Goal: Transaction & Acquisition: Purchase product/service

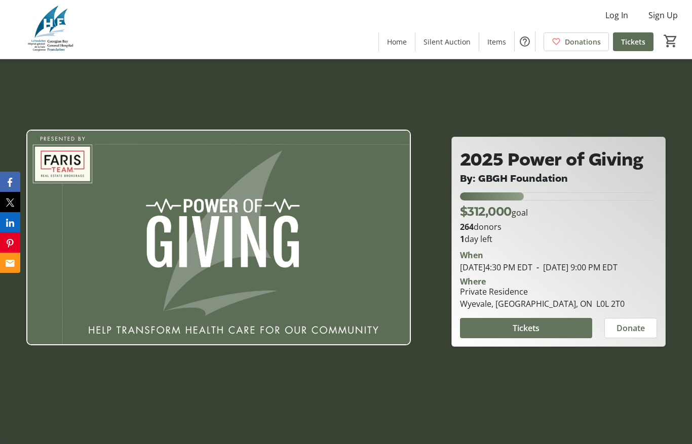
click at [568, 341] on span at bounding box center [526, 328] width 132 height 24
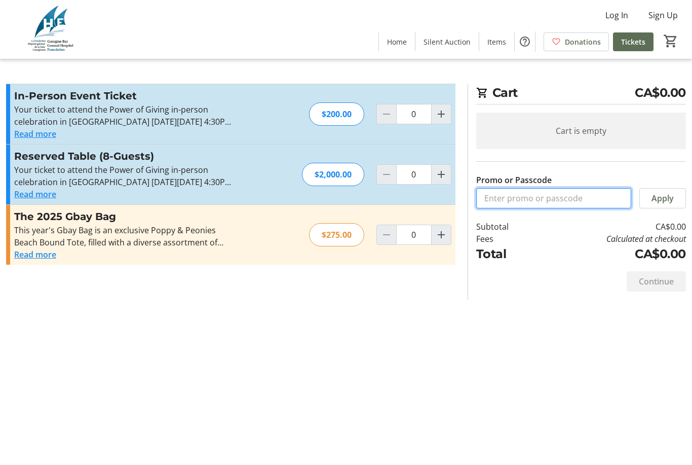
click at [597, 199] on input "Promo or Passcode" at bounding box center [553, 198] width 155 height 20
type input "f"
click at [442, 116] on mat-icon "Increment by one" at bounding box center [441, 114] width 12 height 12
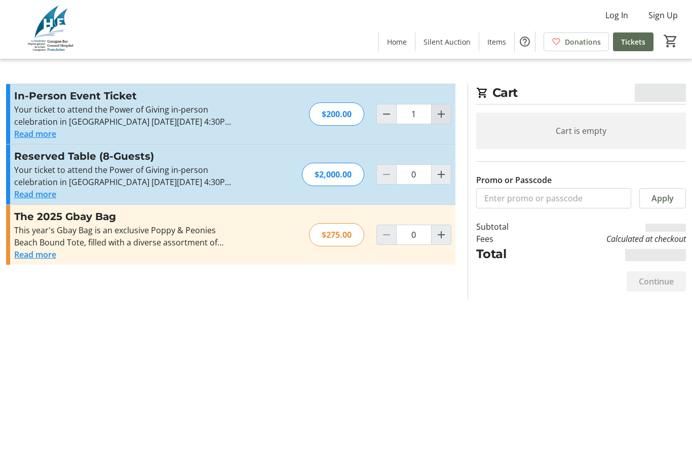
click at [448, 113] on span "Increment by one" at bounding box center [441, 113] width 19 height 19
type input "2"
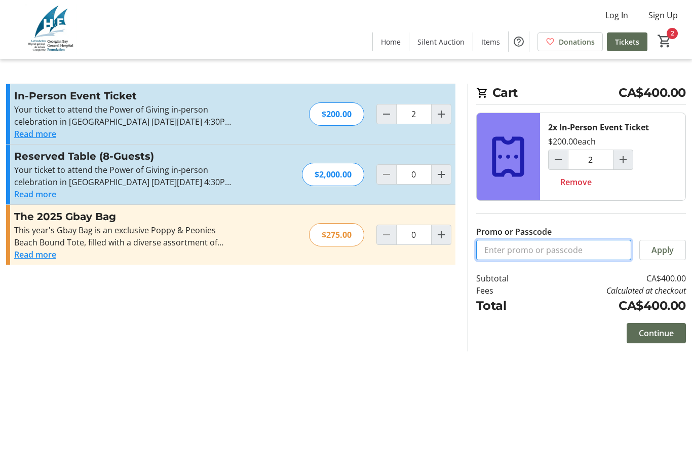
click at [560, 253] on input "Promo or Passcode" at bounding box center [553, 250] width 155 height 20
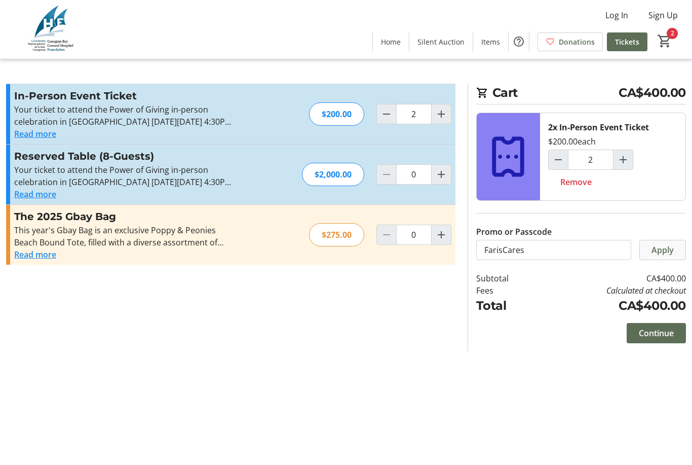
click at [671, 252] on span "Apply" at bounding box center [663, 250] width 22 height 12
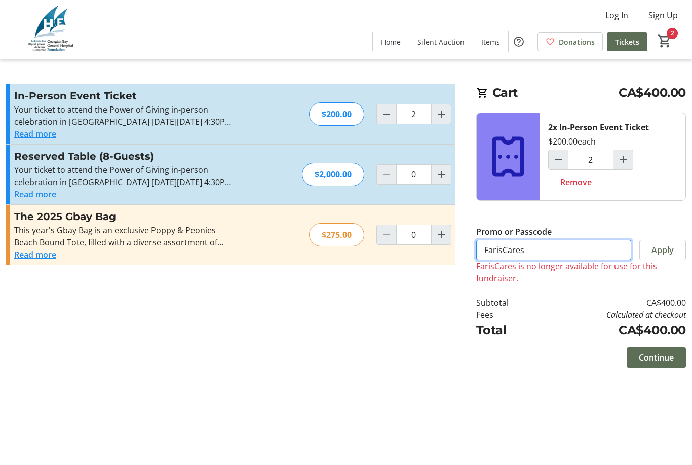
click at [507, 251] on input "FarisCares" at bounding box center [553, 250] width 155 height 20
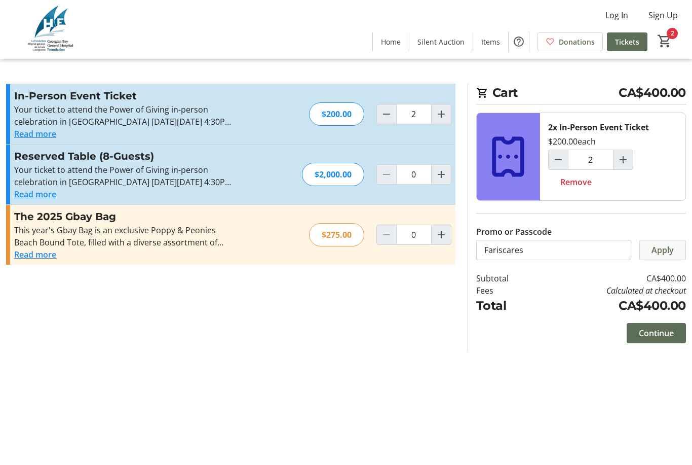
click at [658, 247] on span "Apply" at bounding box center [663, 250] width 22 height 12
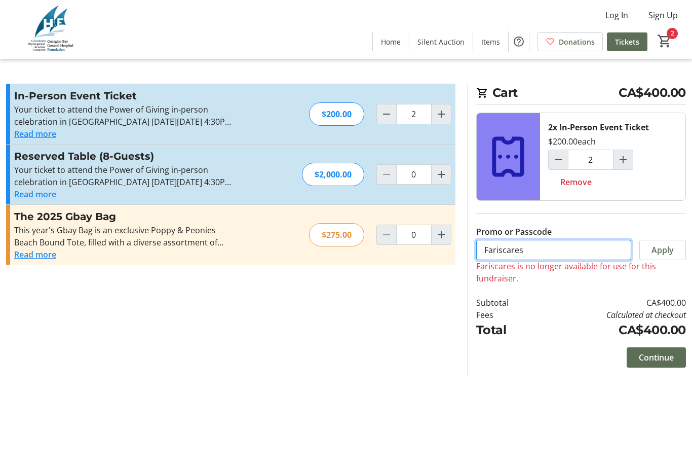
click at [553, 254] on input "Fariscares" at bounding box center [553, 250] width 155 height 20
type input "Faris Cares"
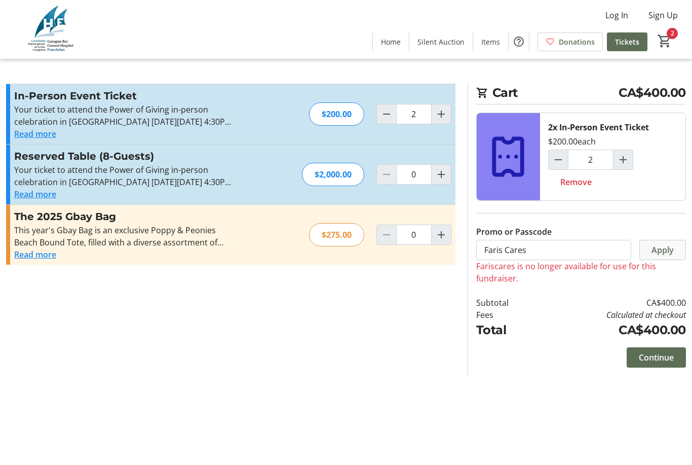
click at [670, 254] on span "Apply" at bounding box center [663, 250] width 22 height 12
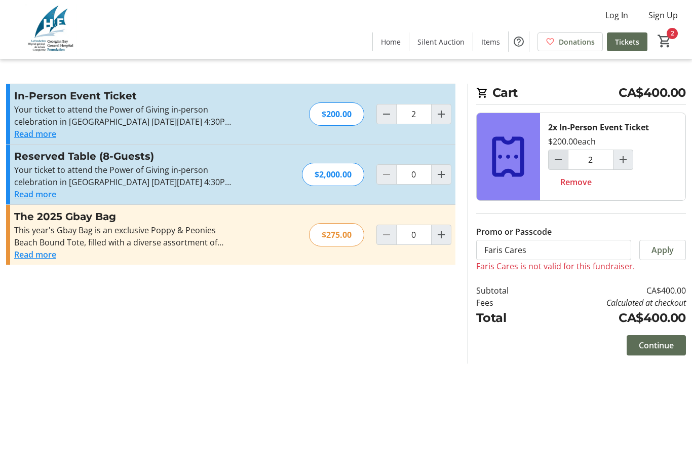
click at [561, 159] on mat-icon "Decrement by one" at bounding box center [558, 160] width 12 height 12
type input "1"
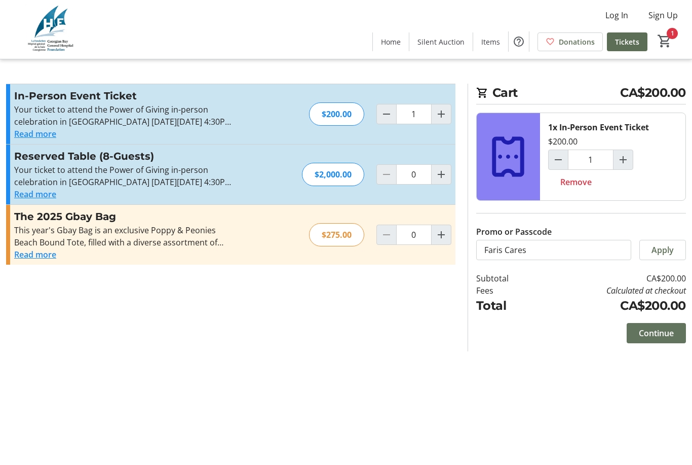
click at [664, 335] on span "Continue" at bounding box center [656, 333] width 35 height 12
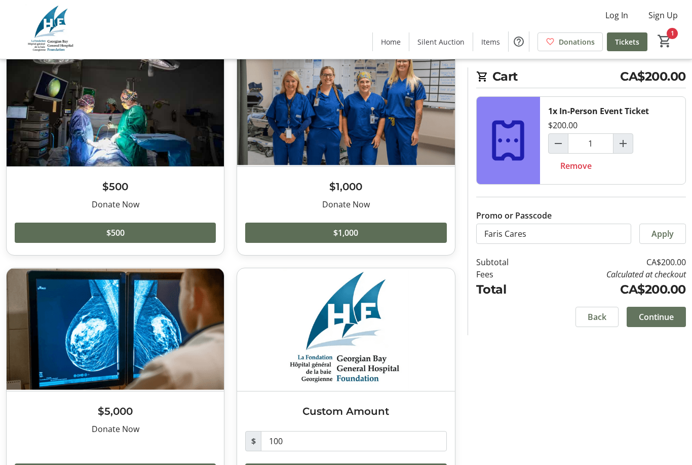
scroll to position [82, 0]
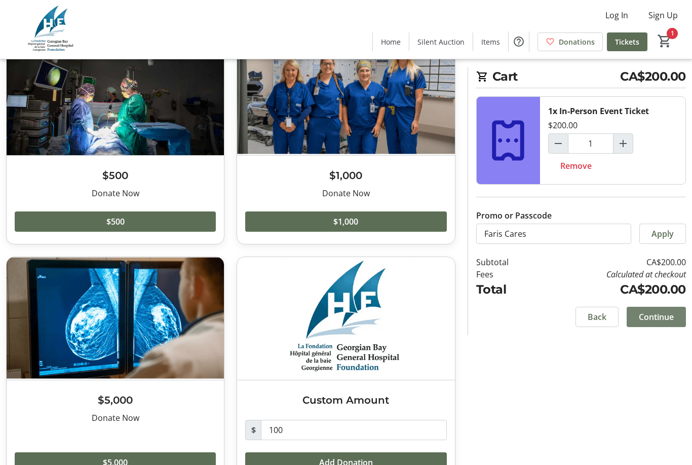
click at [661, 313] on span "Continue" at bounding box center [656, 317] width 35 height 12
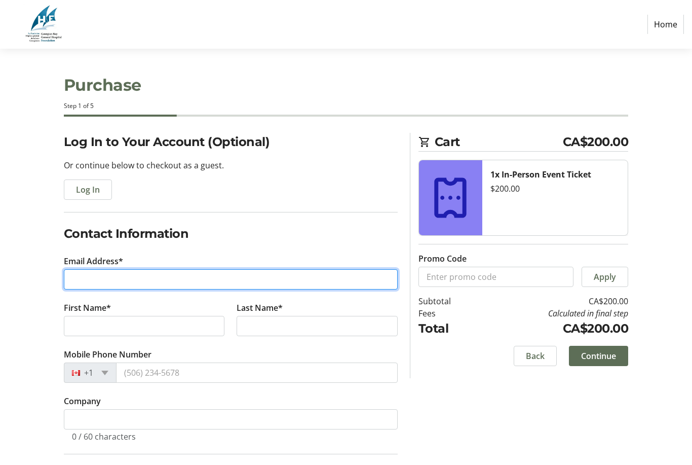
click at [328, 271] on input "Email Address*" at bounding box center [231, 279] width 334 height 20
type input "Wya"
type input "[PERSON_NAME][EMAIL_ADDRESS][PERSON_NAME][DOMAIN_NAME]"
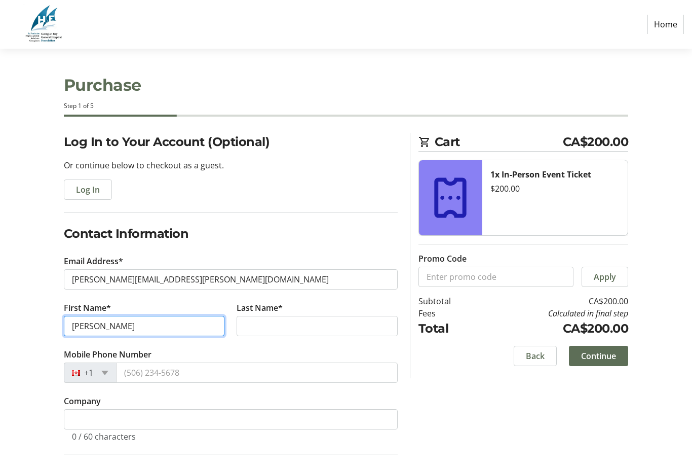
type input "[PERSON_NAME]"
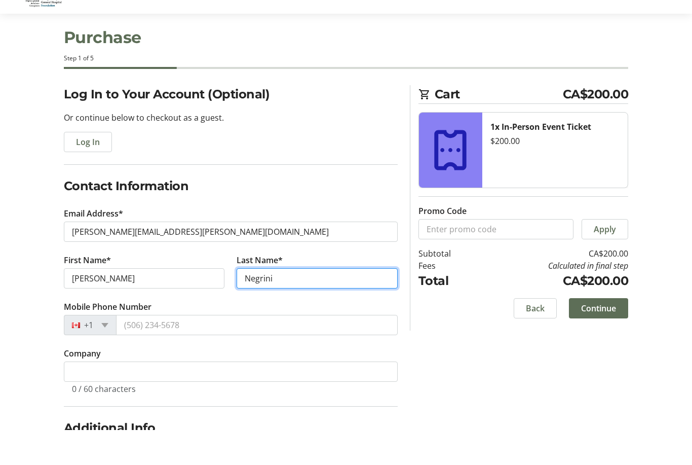
scroll to position [48, 0]
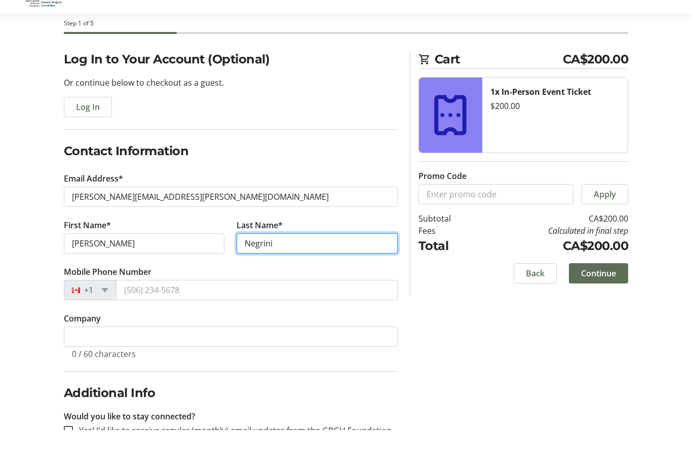
type input "Negrini"
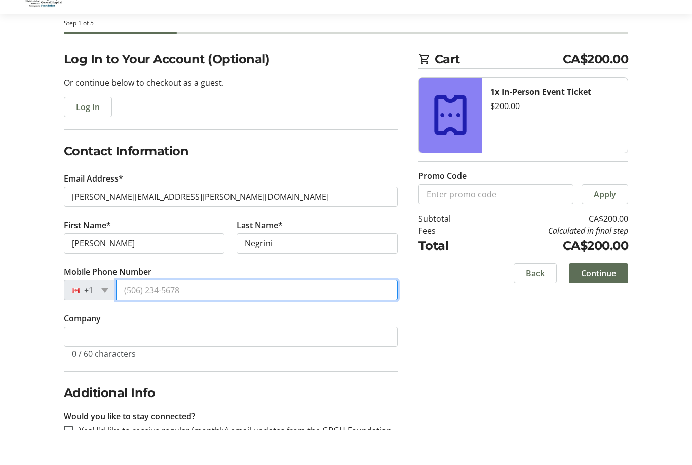
click at [321, 315] on input "Mobile Phone Number" at bounding box center [257, 325] width 282 height 20
type input "[PHONE_NUMBER]"
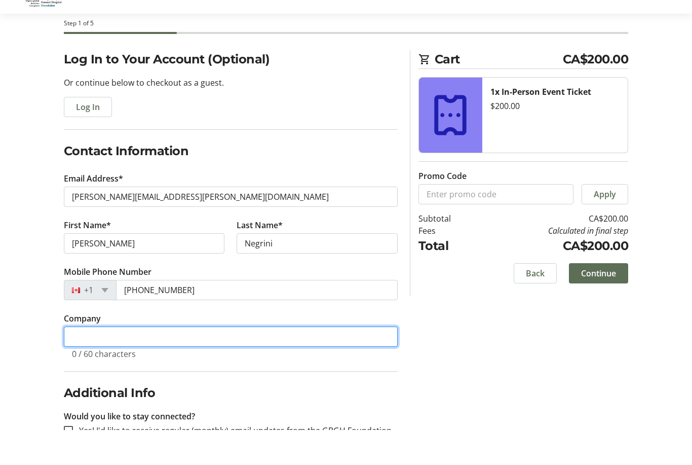
click at [338, 361] on input "Company" at bounding box center [231, 371] width 334 height 20
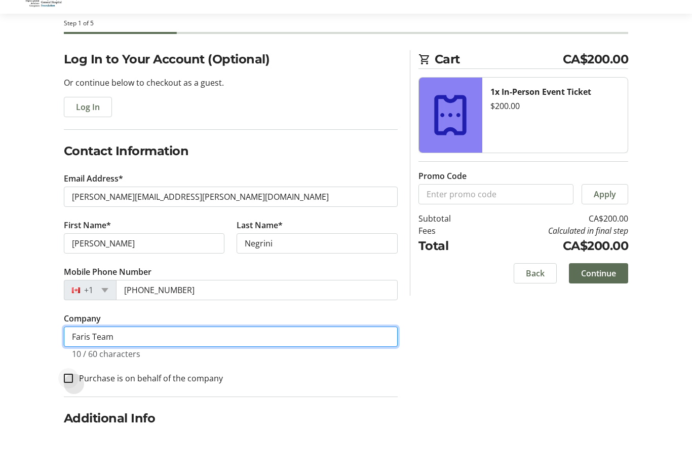
type input "Faris Team"
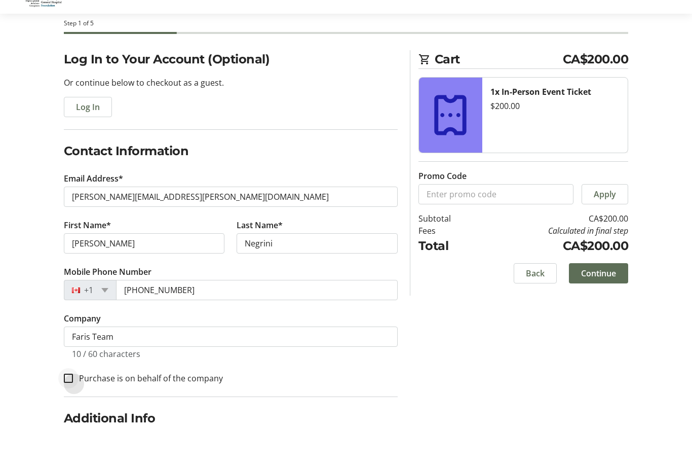
click at [63, 401] on div at bounding box center [68, 413] width 24 height 24
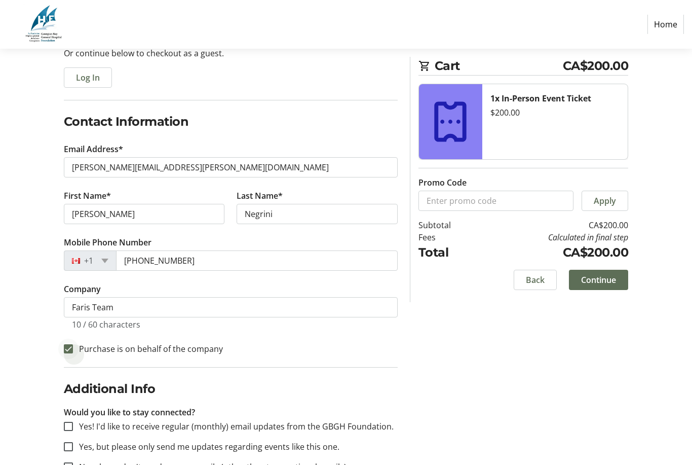
click at [65, 357] on div at bounding box center [68, 349] width 24 height 24
checkbox input "false"
click at [604, 280] on span "Continue" at bounding box center [598, 280] width 35 height 12
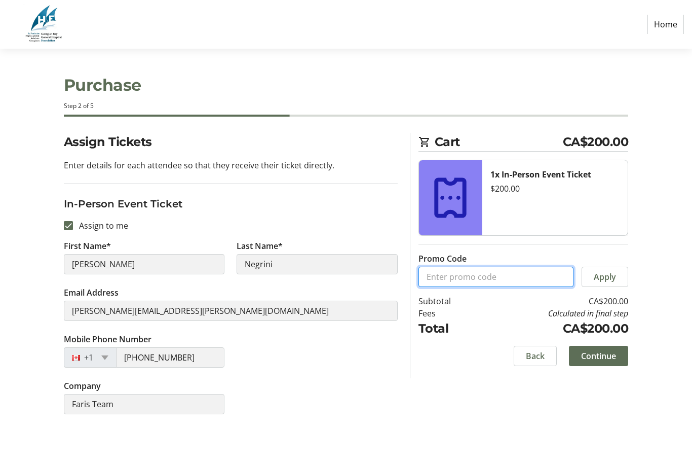
click at [535, 284] on input "Promo Code" at bounding box center [496, 277] width 155 height 20
click at [608, 273] on span "Apply" at bounding box center [605, 277] width 22 height 12
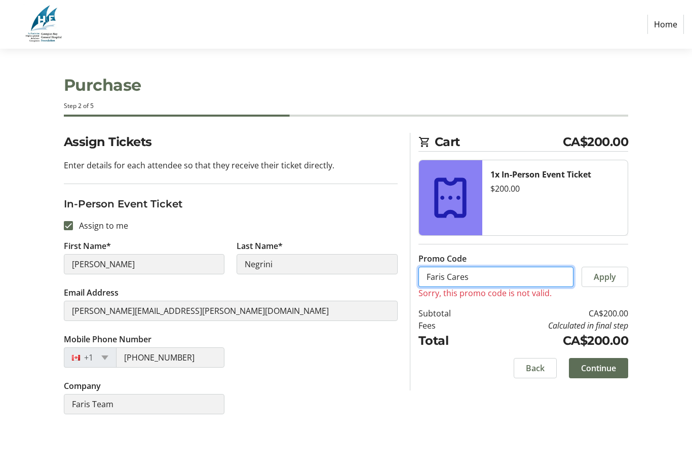
click at [449, 277] on input "Faris Cares" at bounding box center [496, 277] width 155 height 20
click at [612, 274] on span "Apply" at bounding box center [605, 277] width 22 height 12
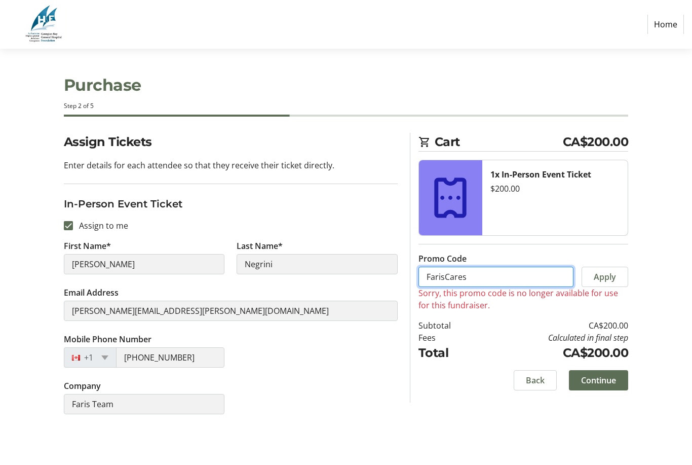
click at [536, 285] on input "FarisCares" at bounding box center [496, 277] width 155 height 20
type input "F"
click at [612, 382] on span "Continue" at bounding box center [598, 380] width 35 height 12
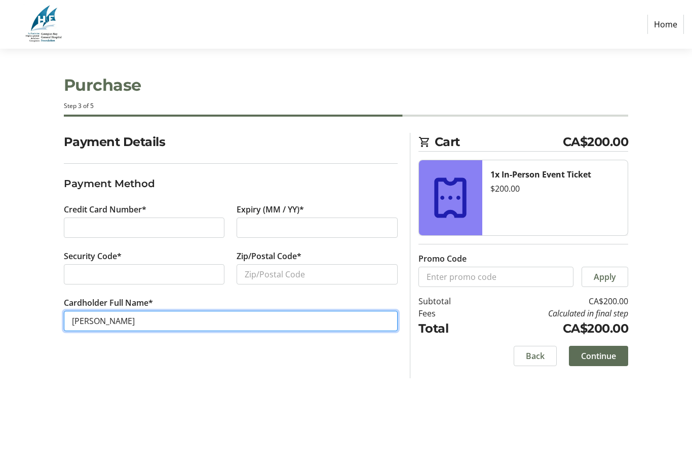
click at [304, 314] on input "[PERSON_NAME]" at bounding box center [231, 321] width 334 height 20
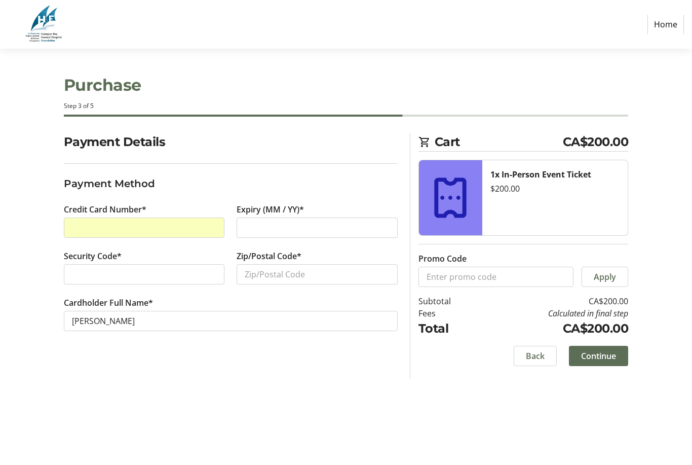
click at [215, 235] on div at bounding box center [144, 227] width 161 height 20
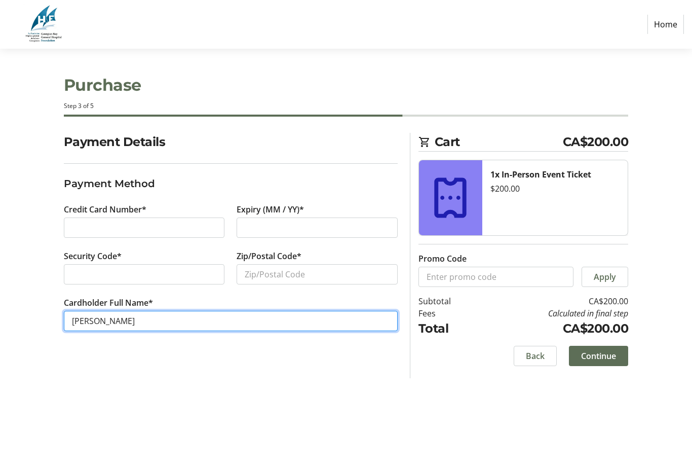
click at [354, 320] on input "[PERSON_NAME]" at bounding box center [231, 321] width 334 height 20
type input "W"
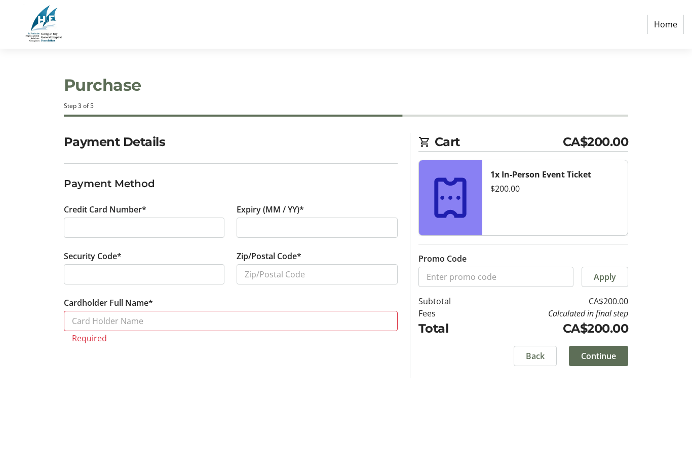
click at [317, 220] on div at bounding box center [317, 227] width 161 height 20
click at [205, 281] on div at bounding box center [144, 274] width 161 height 20
click at [155, 220] on div at bounding box center [144, 227] width 161 height 20
click at [196, 267] on div at bounding box center [144, 274] width 161 height 20
click at [332, 272] on input "Zip/Postal Code*" at bounding box center [317, 274] width 161 height 20
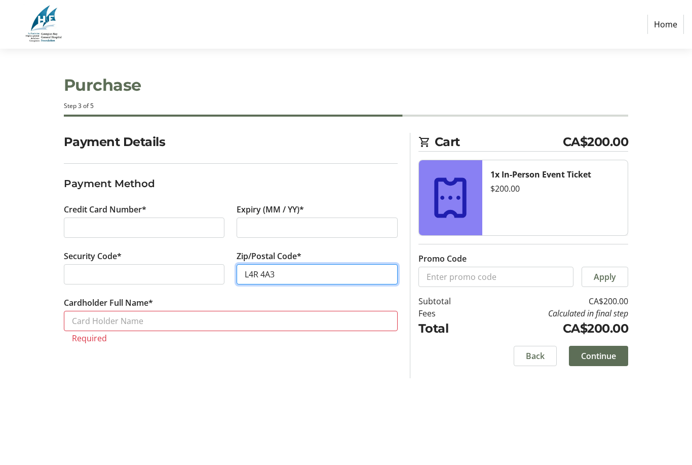
type input "L4R 4A3"
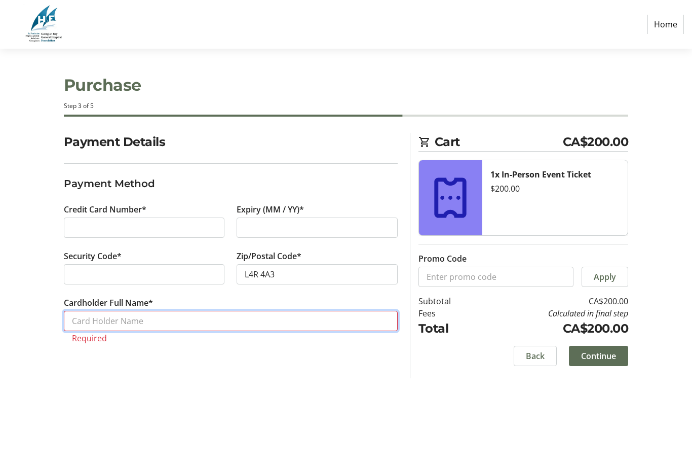
click at [302, 320] on input "Cardholder Full Name*" at bounding box center [231, 321] width 334 height 20
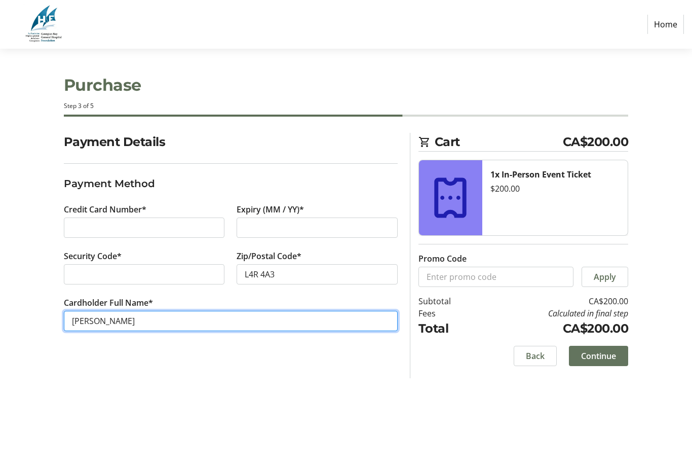
type input "[PERSON_NAME]"
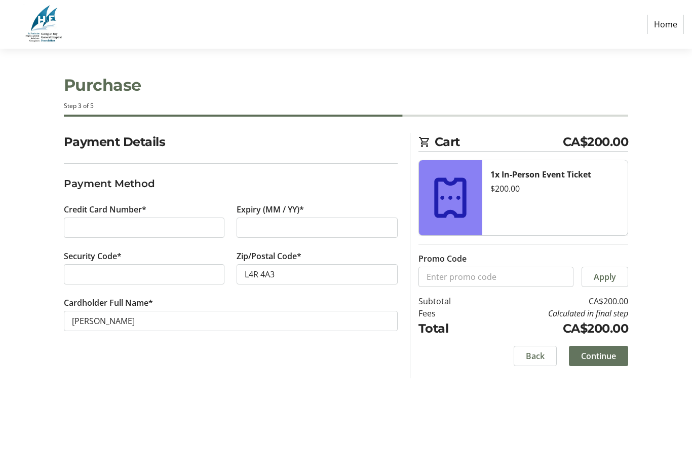
click at [608, 354] on span "Continue" at bounding box center [598, 356] width 35 height 12
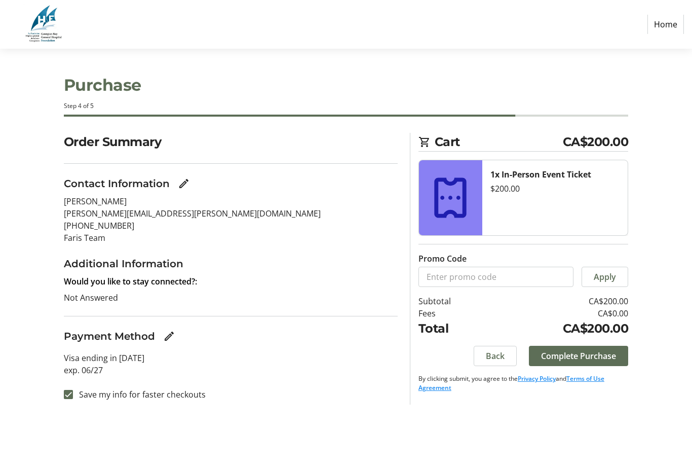
scroll to position [32, 0]
click at [611, 350] on span "Complete Purchase" at bounding box center [578, 356] width 75 height 12
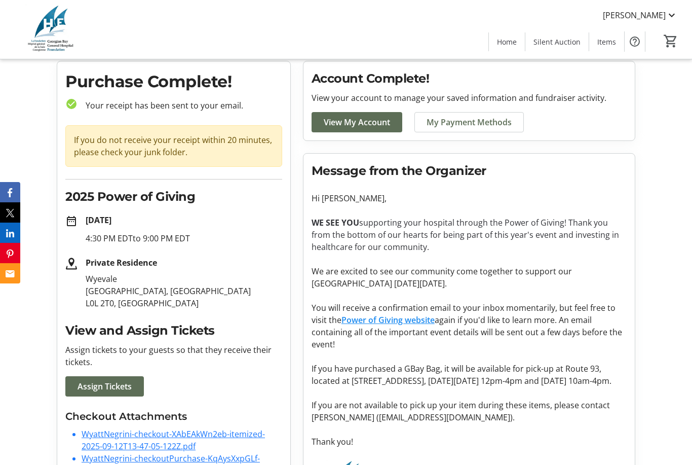
scroll to position [32, 0]
